Goal: Information Seeking & Learning: Learn about a topic

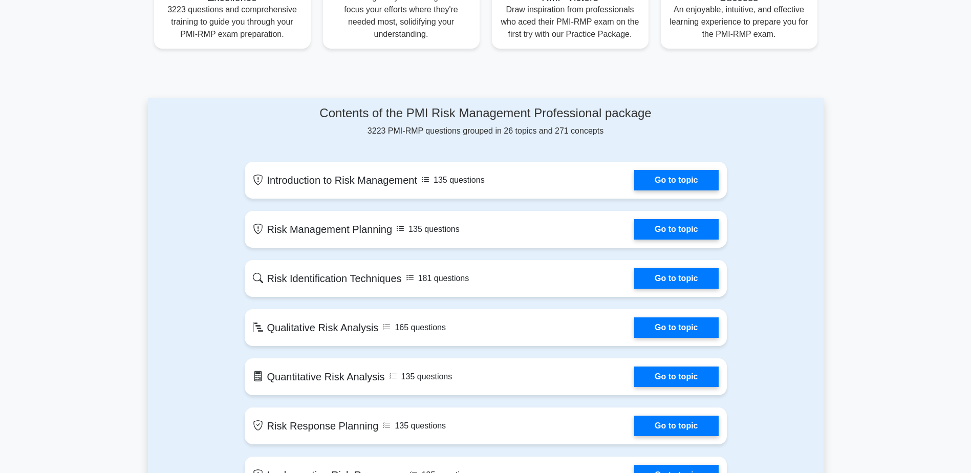
scroll to position [461, 0]
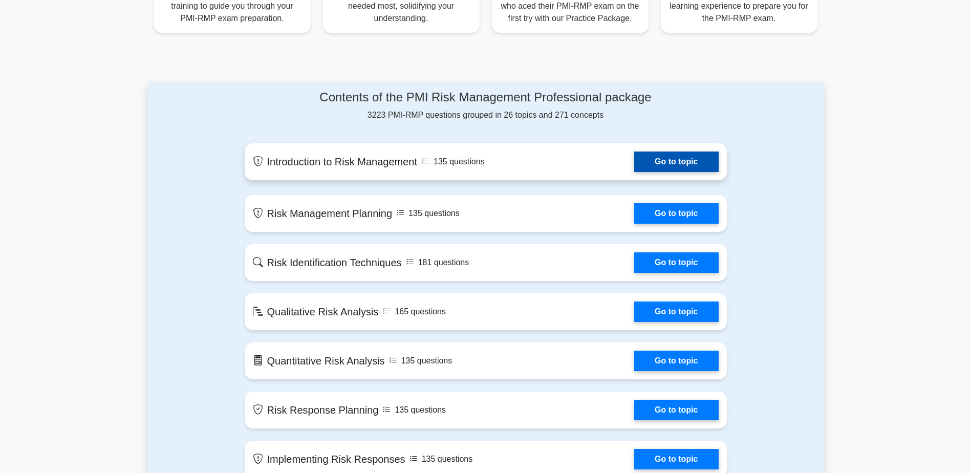
click at [690, 162] on link "Go to topic" at bounding box center [676, 162] width 84 height 20
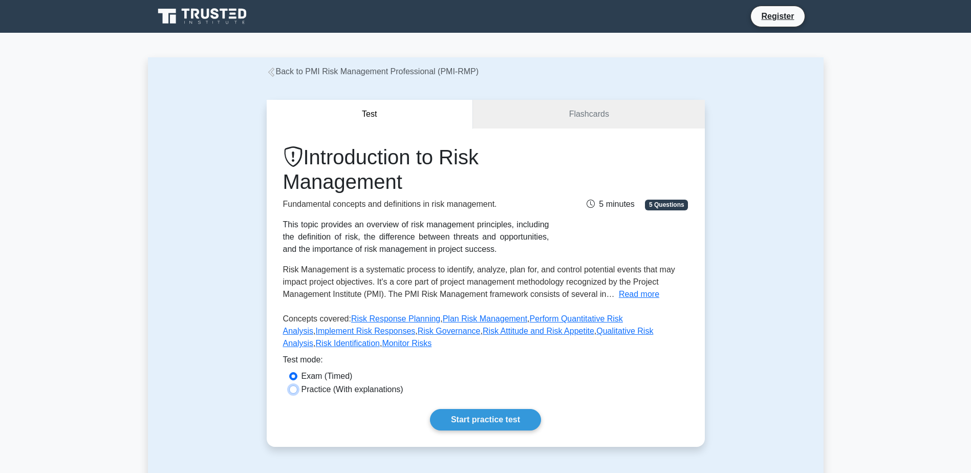
click at [294, 386] on input "Practice (With explanations)" at bounding box center [293, 390] width 8 height 8
radio input "true"
click at [476, 409] on link "Start practice test" at bounding box center [485, 420] width 111 height 22
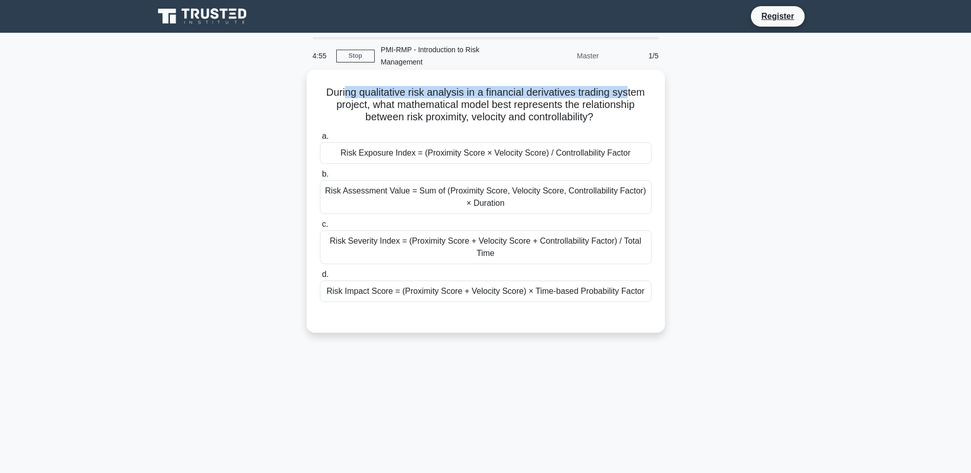
drag, startPoint x: 344, startPoint y: 93, endPoint x: 632, endPoint y: 93, distance: 287.7
click at [632, 93] on h5 "During qualitative risk analysis in a financial derivatives trading system proj…" at bounding box center [486, 105] width 334 height 38
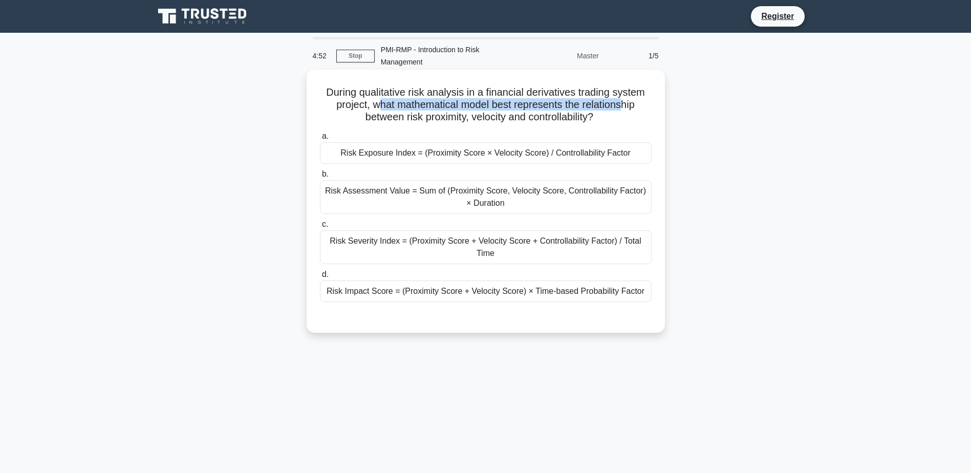
drag, startPoint x: 377, startPoint y: 105, endPoint x: 626, endPoint y: 108, distance: 248.3
click at [626, 108] on h5 "During qualitative risk analysis in a financial derivatives trading system proj…" at bounding box center [486, 105] width 334 height 38
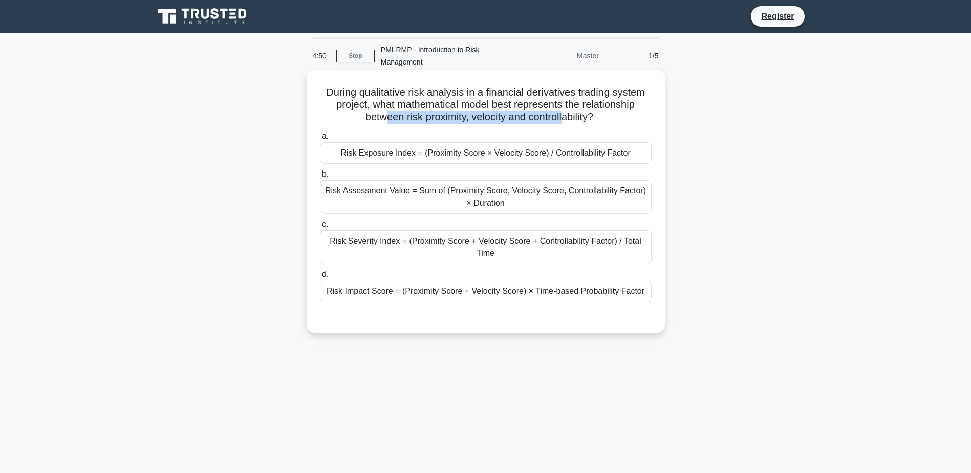
drag, startPoint x: 380, startPoint y: 116, endPoint x: 565, endPoint y: 115, distance: 184.3
click at [565, 115] on h5 "During qualitative risk analysis in a financial derivatives trading system proj…" at bounding box center [486, 105] width 334 height 38
click at [484, 254] on div "Risk Severity Index = (Proximity Score + Velocity Score + Controllability Facto…" at bounding box center [486, 247] width 332 height 34
click at [320, 228] on input "c. Risk Severity Index = (Proximity Score + Velocity Score + Controllability Fa…" at bounding box center [320, 224] width 0 height 7
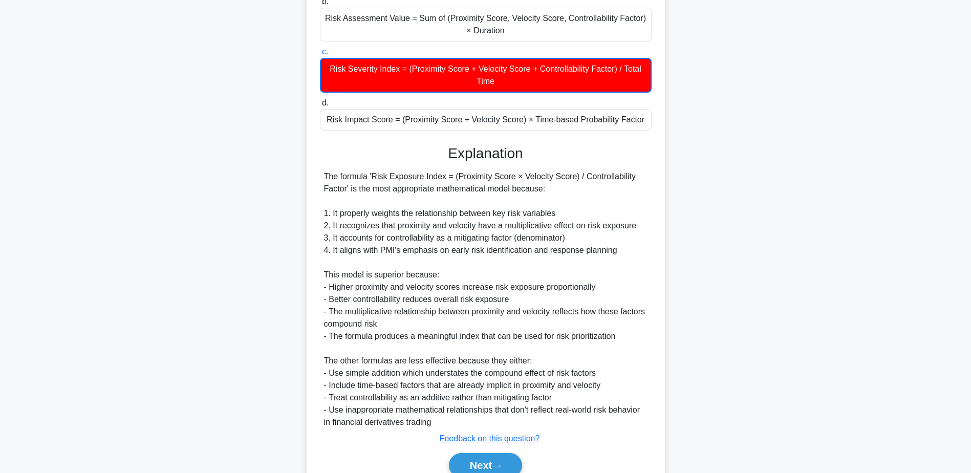
scroll to position [205, 0]
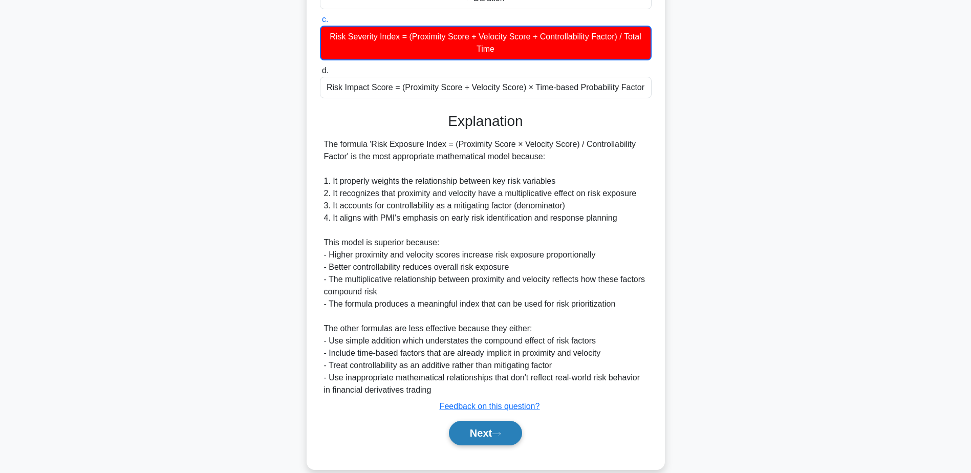
click at [512, 429] on button "Next" at bounding box center [485, 433] width 73 height 25
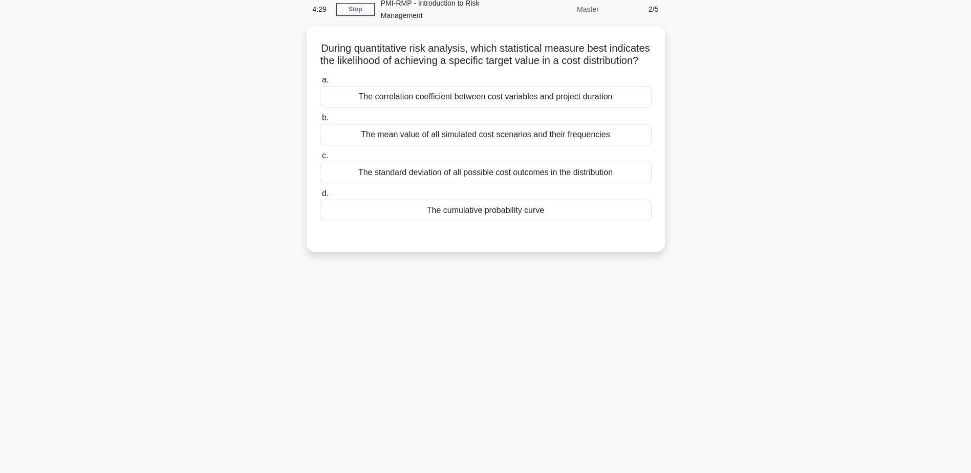
scroll to position [29, 0]
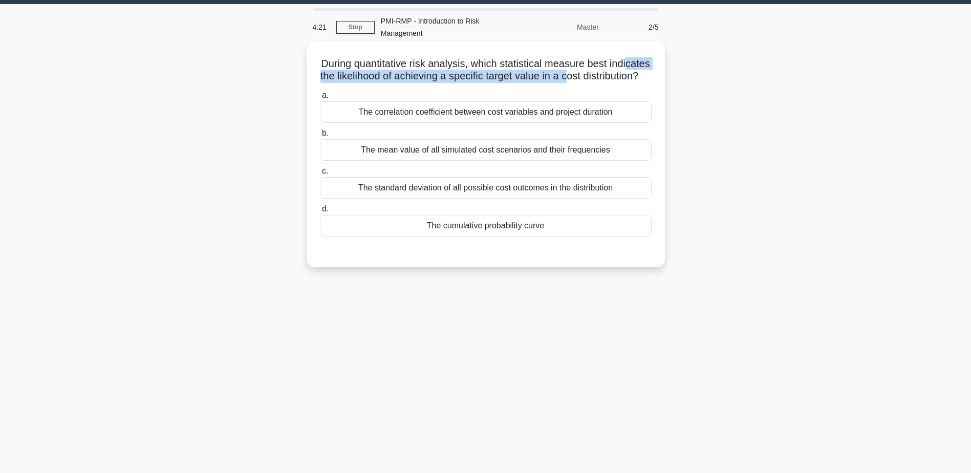
drag, startPoint x: 347, startPoint y: 75, endPoint x: 628, endPoint y: 78, distance: 281.1
click at [628, 78] on h5 "During quantitative risk analysis, which statistical measure best indicates the…" at bounding box center [486, 70] width 334 height 26
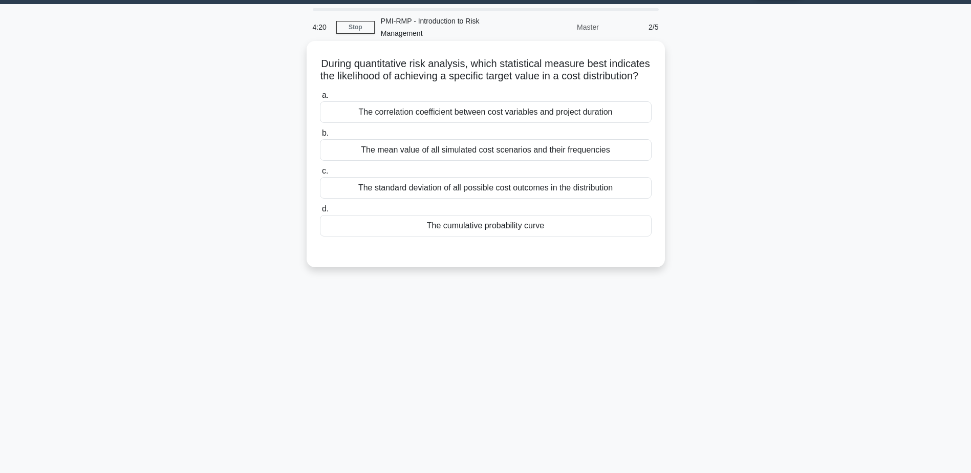
click at [474, 83] on h5 "During quantitative risk analysis, which statistical measure best indicates the…" at bounding box center [486, 70] width 334 height 26
